Goal: Find specific fact: Locate a discrete piece of known information

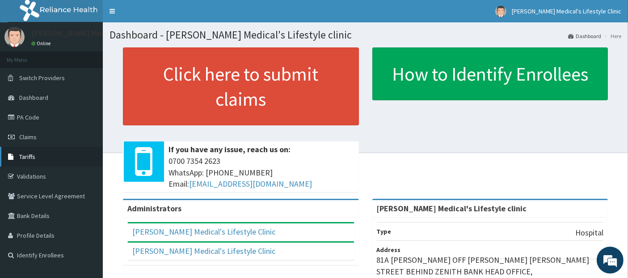
click at [51, 162] on link "Tariffs" at bounding box center [51, 157] width 103 height 20
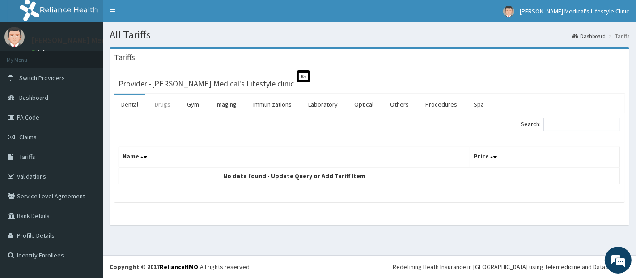
click at [163, 104] on link "Drugs" at bounding box center [163, 104] width 30 height 19
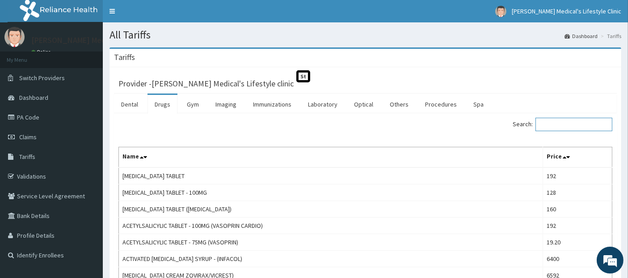
click at [551, 126] on input "Search:" at bounding box center [574, 124] width 77 height 13
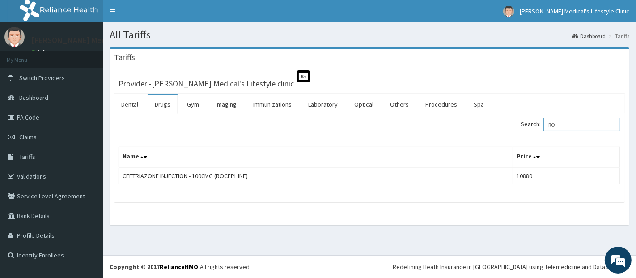
type input "R"
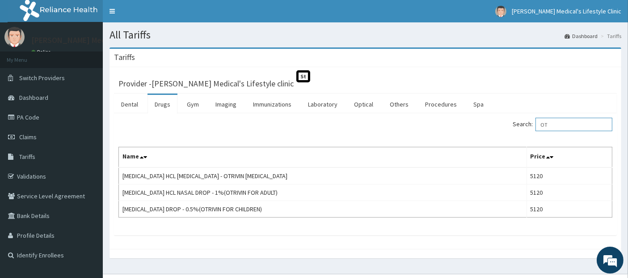
type input "O"
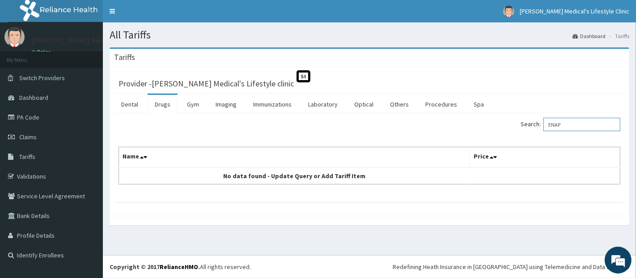
type input "ENAP"
click at [438, 102] on link "Procedures" at bounding box center [441, 104] width 46 height 19
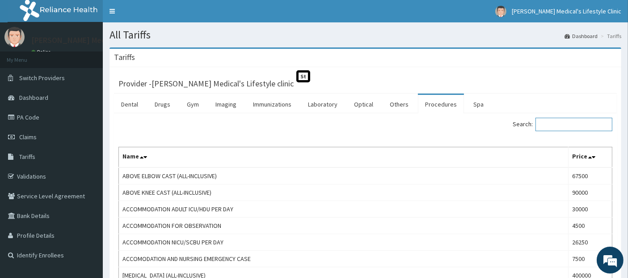
click at [556, 127] on input "Search:" at bounding box center [574, 124] width 77 height 13
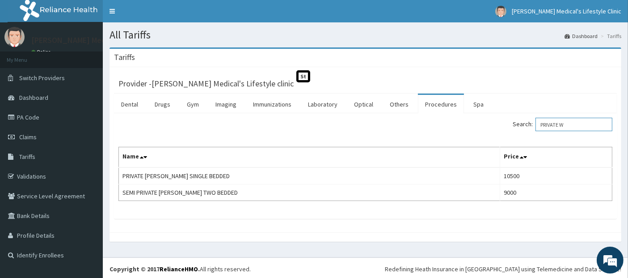
type input "PRIVATE W"
